Goal: Obtain resource: Download file/media

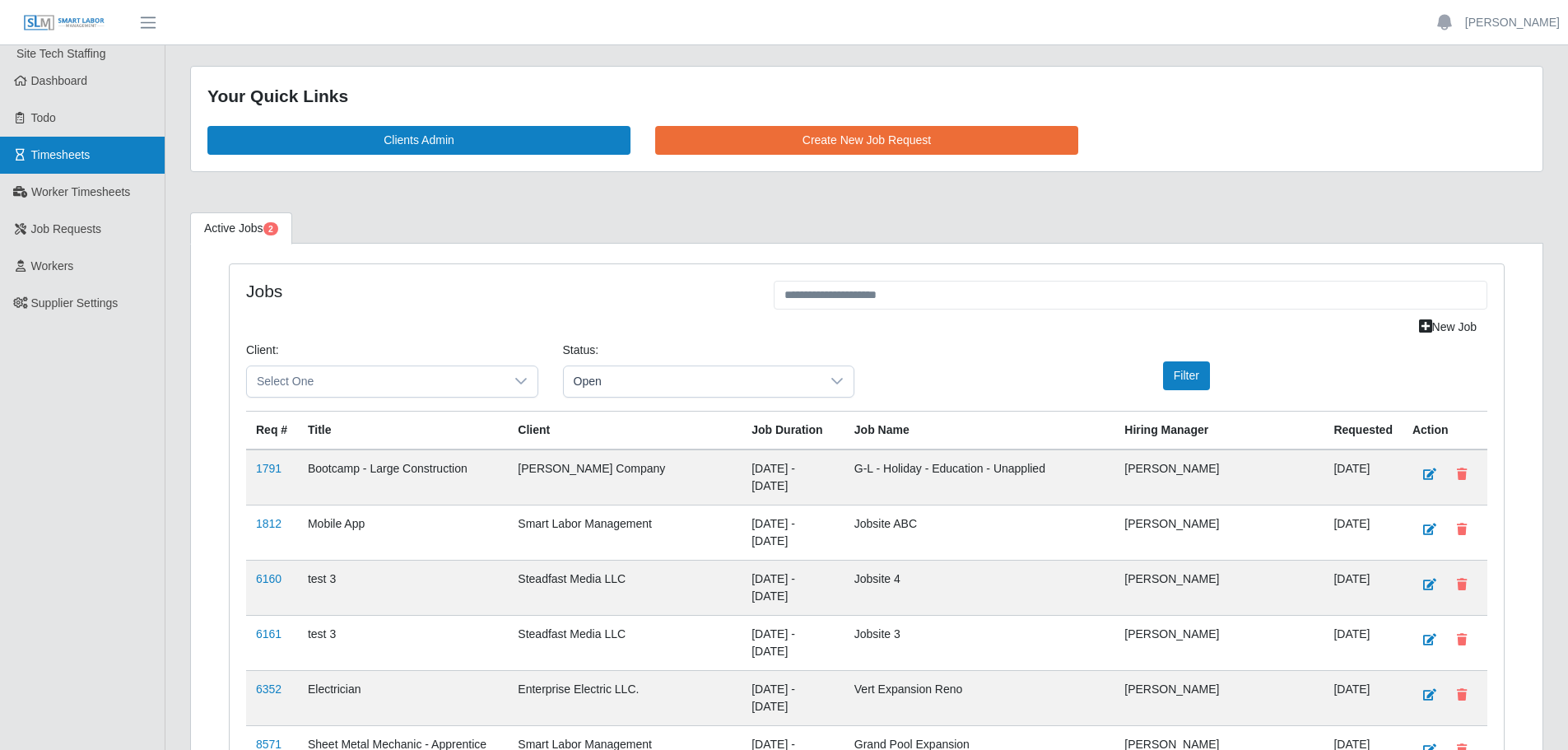
click at [82, 151] on span "Timesheets" at bounding box center [61, 154] width 60 height 13
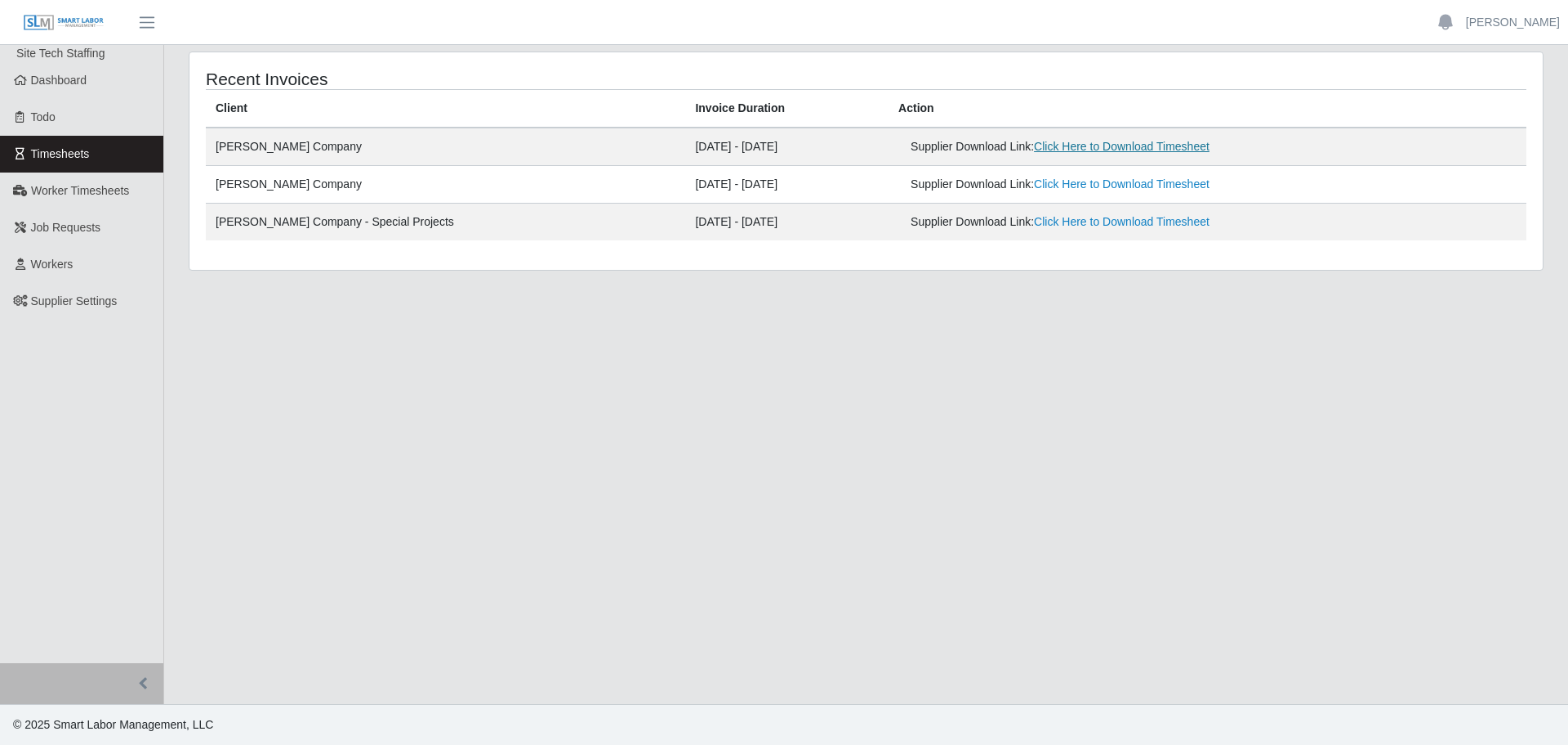
click at [1066, 141] on link "Click Here to Download Timesheet" at bounding box center [1122, 146] width 176 height 13
click at [1093, 218] on link "Click Here to Download Timesheet" at bounding box center [1122, 221] width 176 height 13
click at [70, 189] on span "Worker Timesheets" at bounding box center [79, 189] width 98 height 13
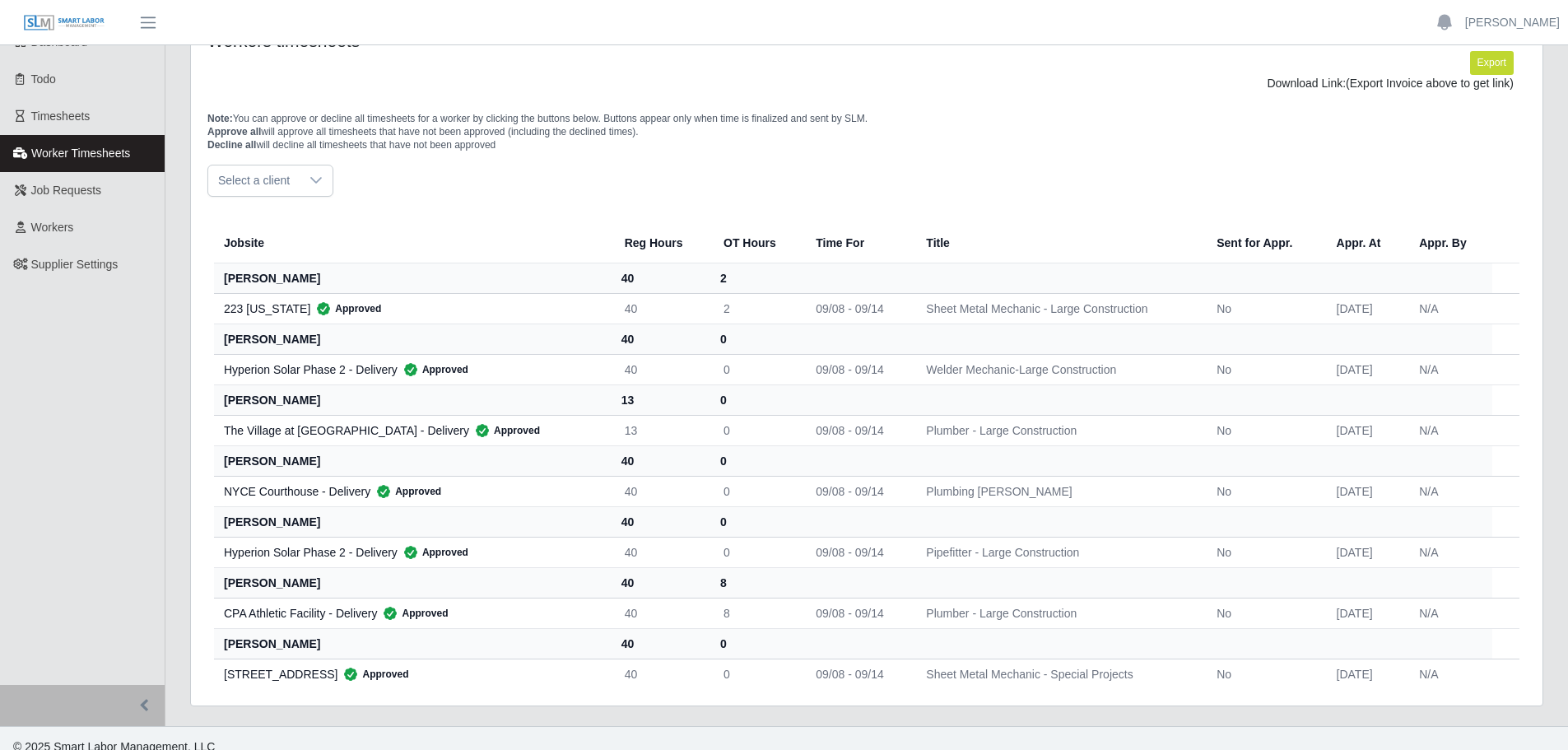
scroll to position [56, 0]
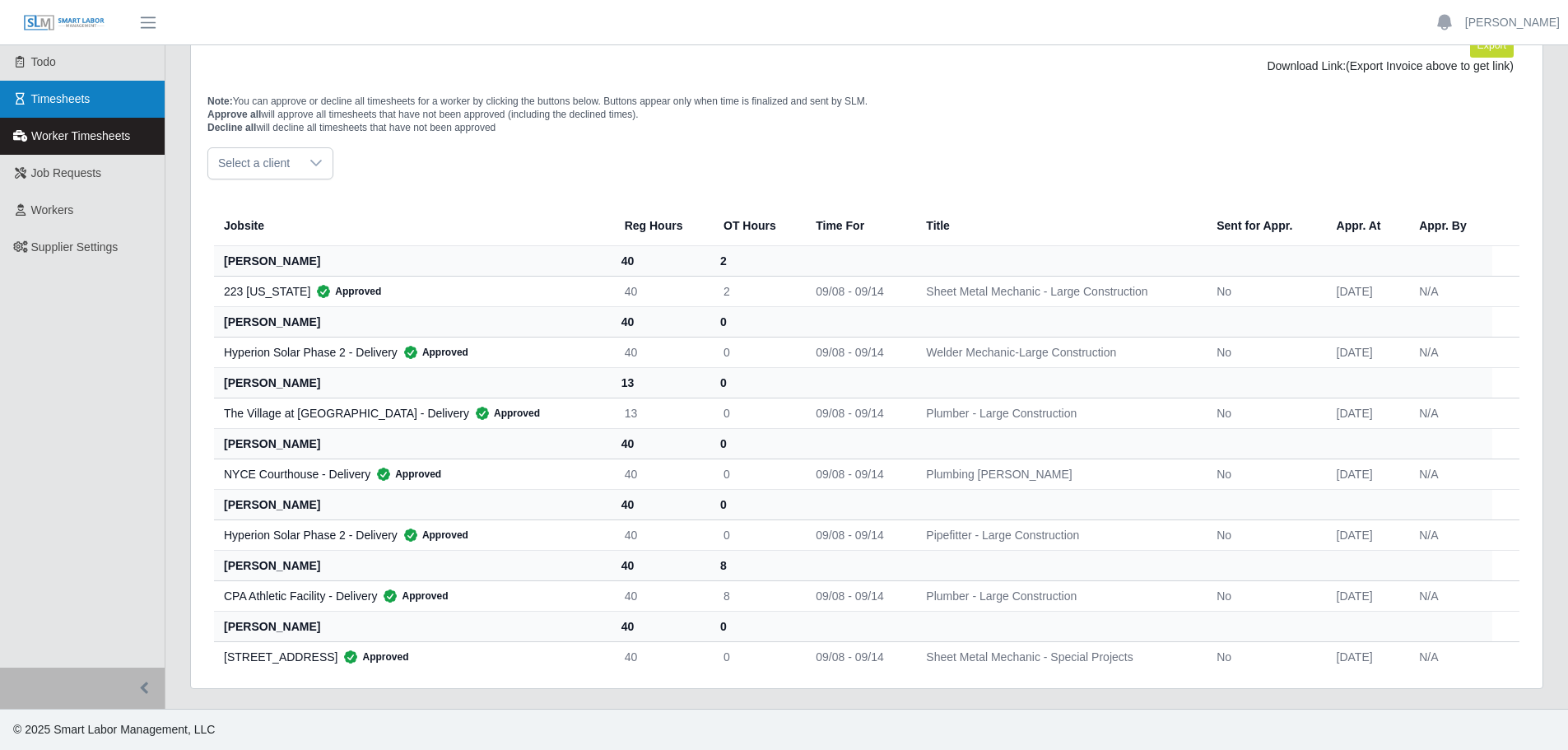
click at [68, 93] on span "Timesheets" at bounding box center [61, 98] width 60 height 13
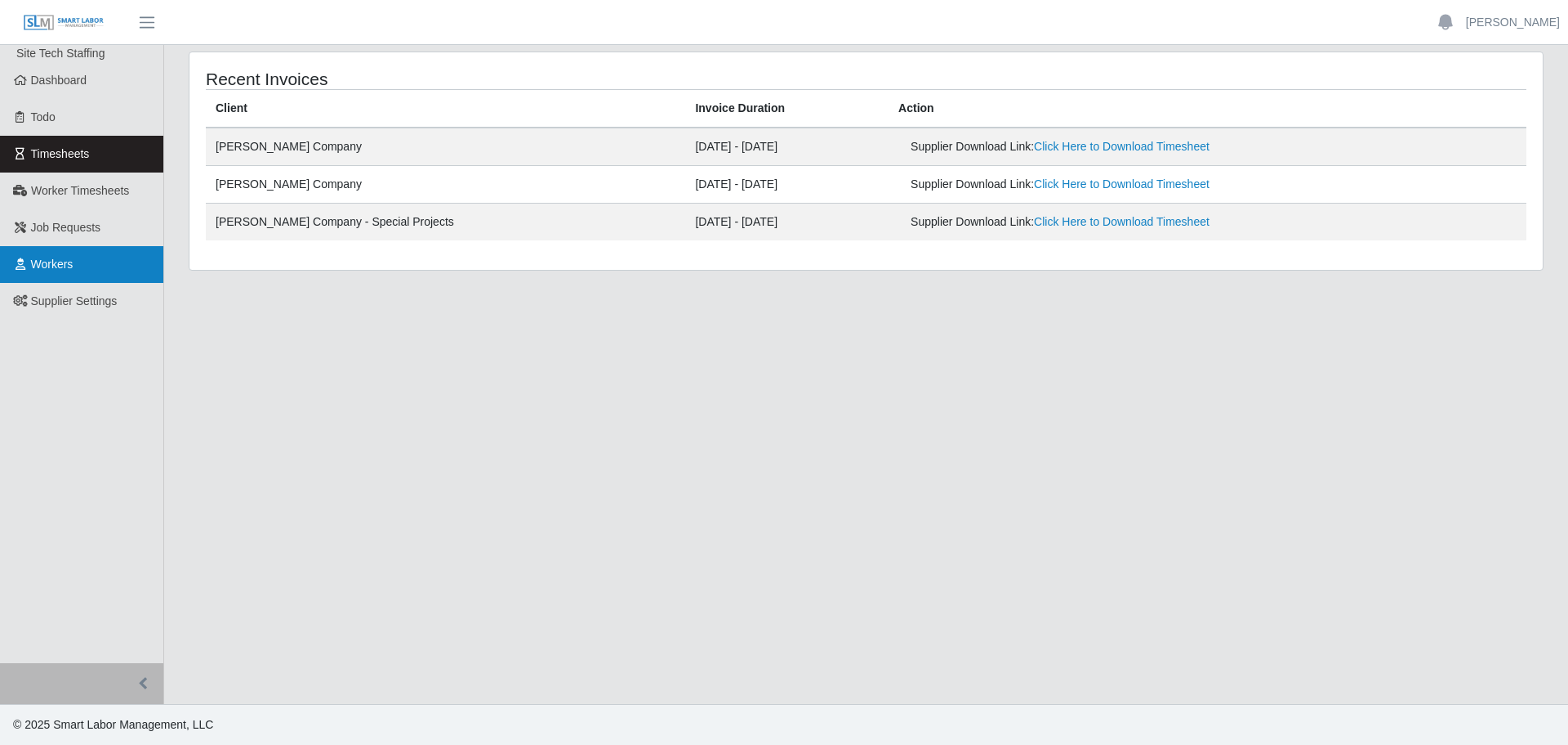
click at [64, 268] on span "Workers" at bounding box center [51, 263] width 42 height 13
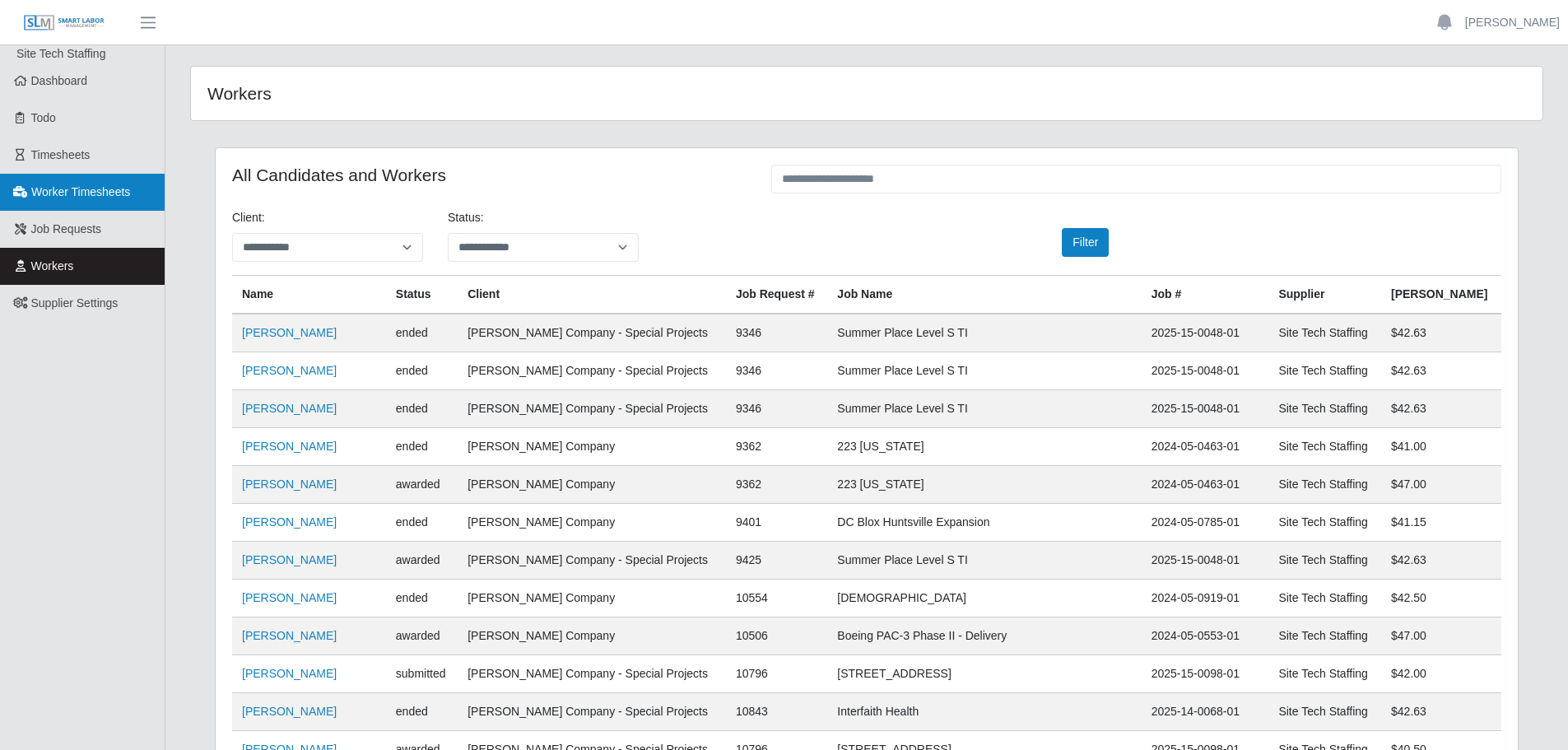
click at [77, 203] on link "Worker Timesheets" at bounding box center [82, 192] width 165 height 37
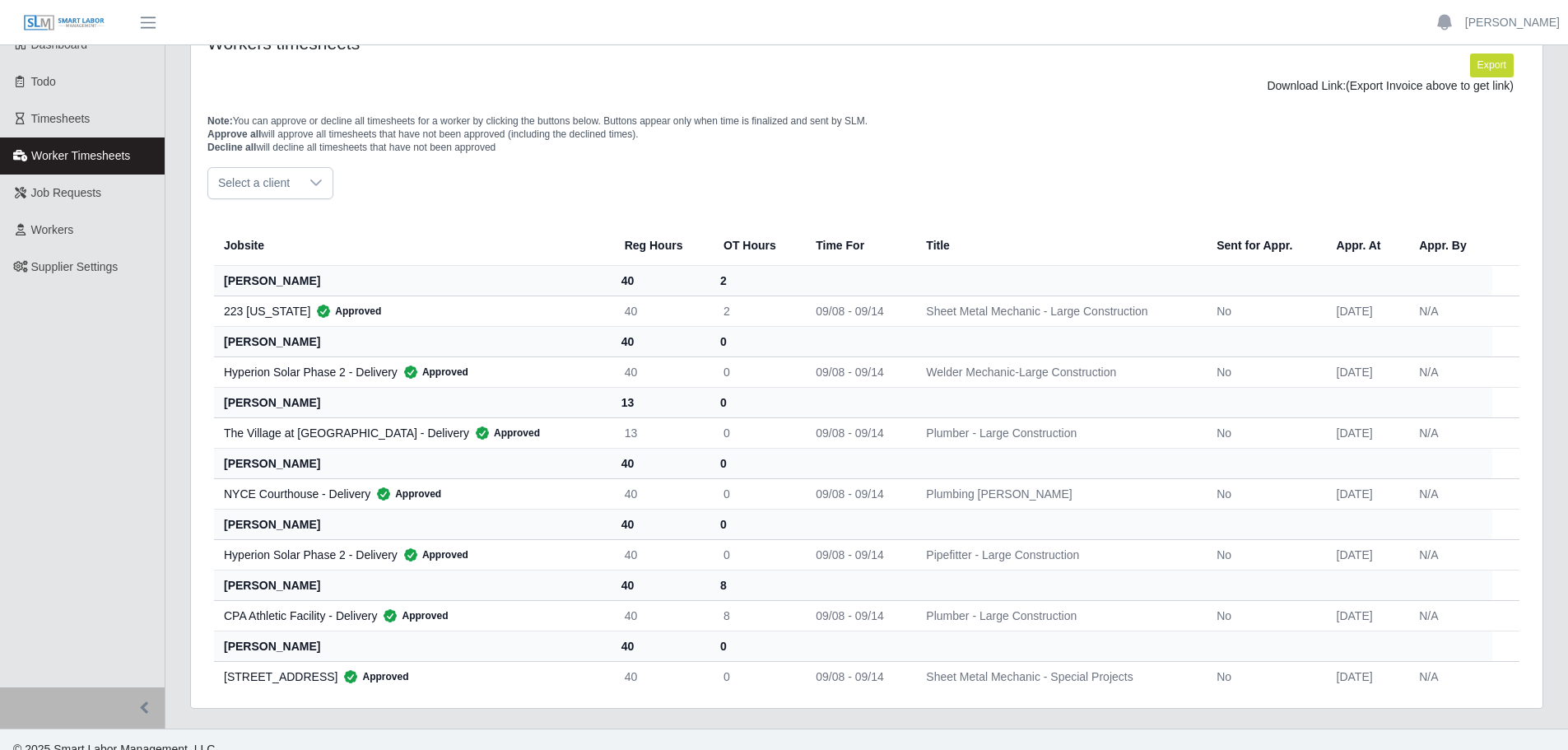
scroll to position [56, 0]
